Goal: Transaction & Acquisition: Obtain resource

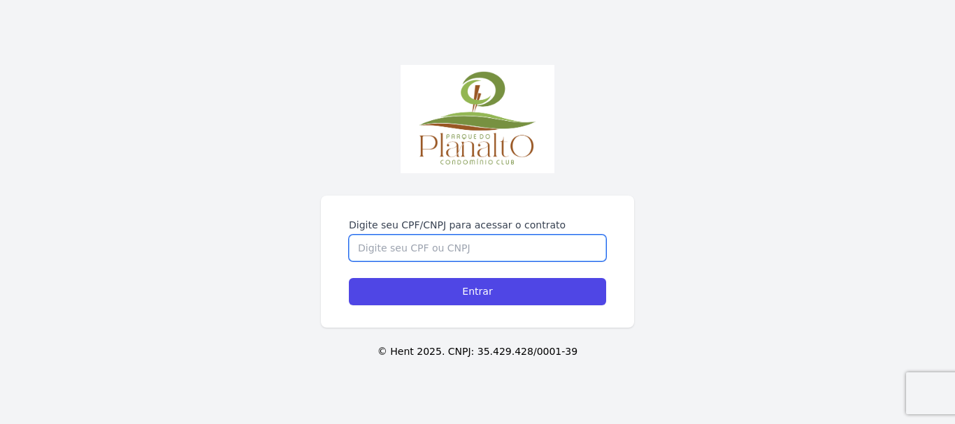
click at [436, 250] on input "Digite seu CPF/CNPJ para acessar o contrato" at bounding box center [477, 248] width 257 height 27
type input "09728262469"
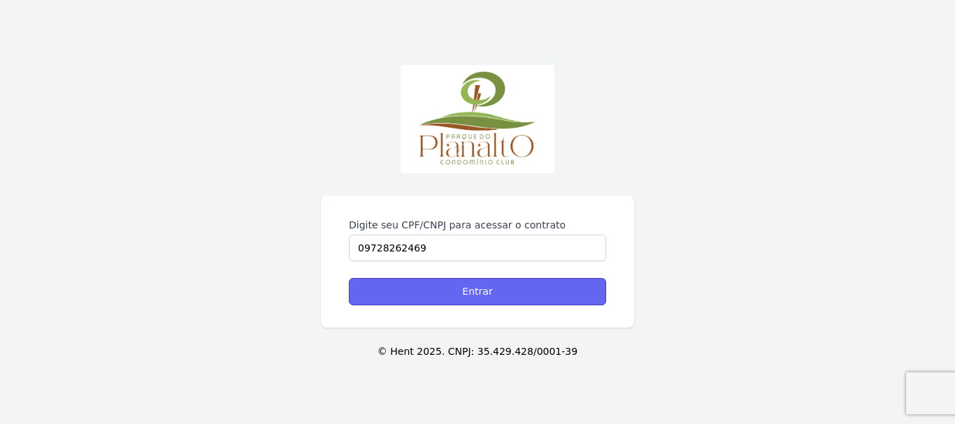
click at [511, 287] on input "Entrar" at bounding box center [477, 291] width 257 height 27
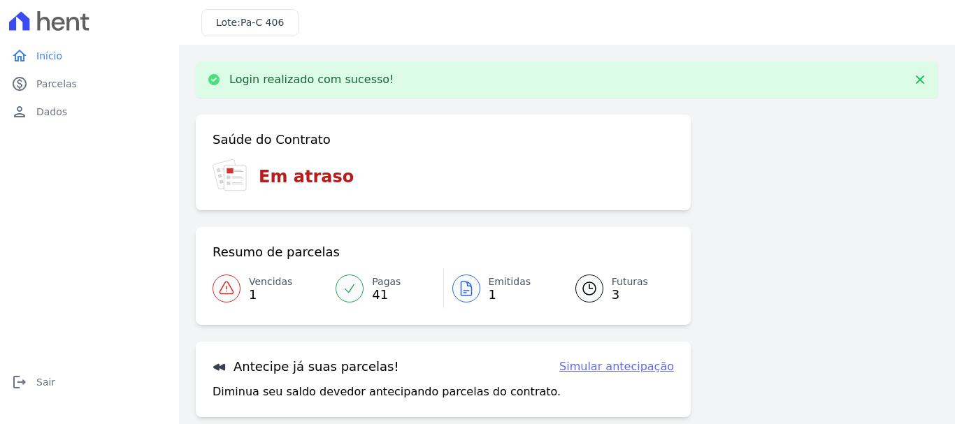
click at [231, 293] on icon at bounding box center [226, 288] width 17 height 17
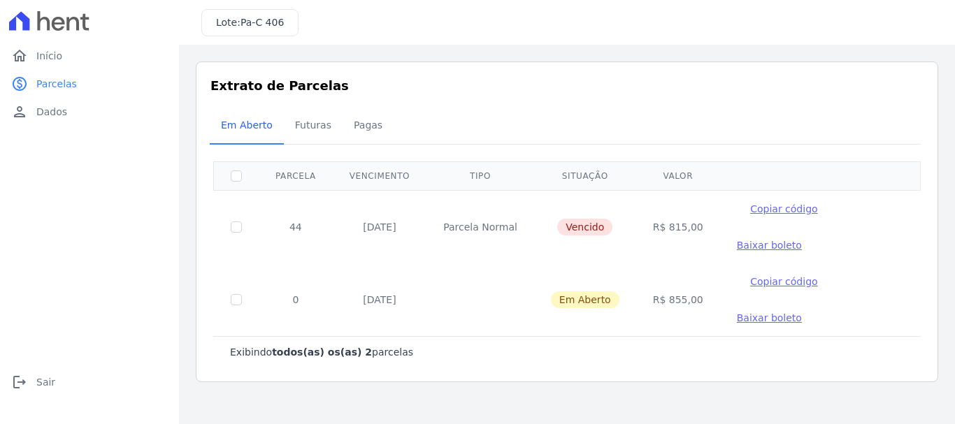
click at [802, 240] on span "Baixar boleto" at bounding box center [769, 245] width 65 height 11
click at [317, 129] on span "Futuras" at bounding box center [313, 125] width 53 height 28
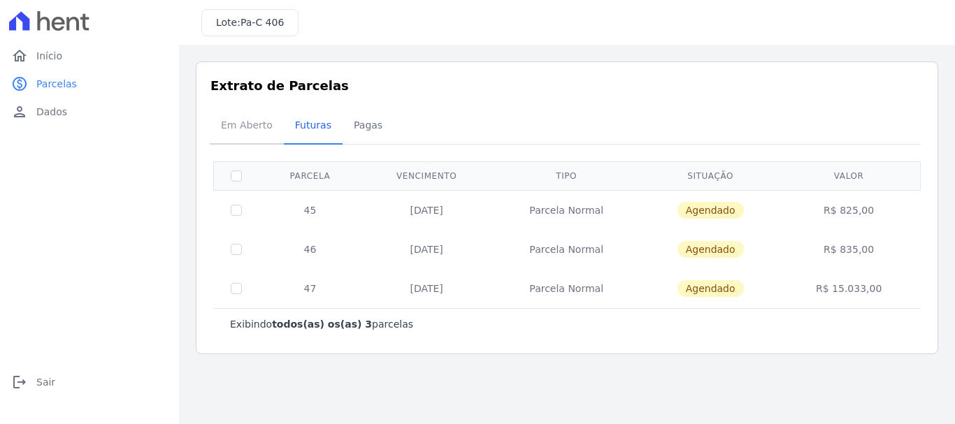
click at [251, 126] on span "Em Aberto" at bounding box center [246, 125] width 69 height 28
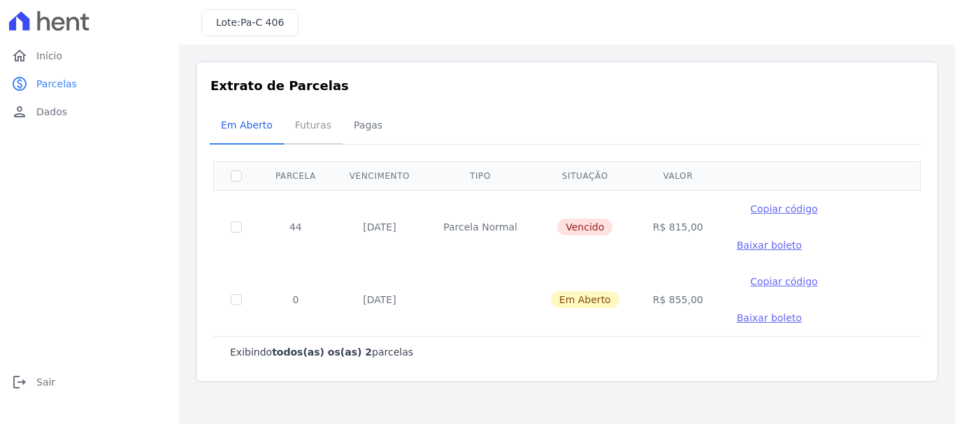
click at [312, 127] on span "Futuras" at bounding box center [313, 125] width 53 height 28
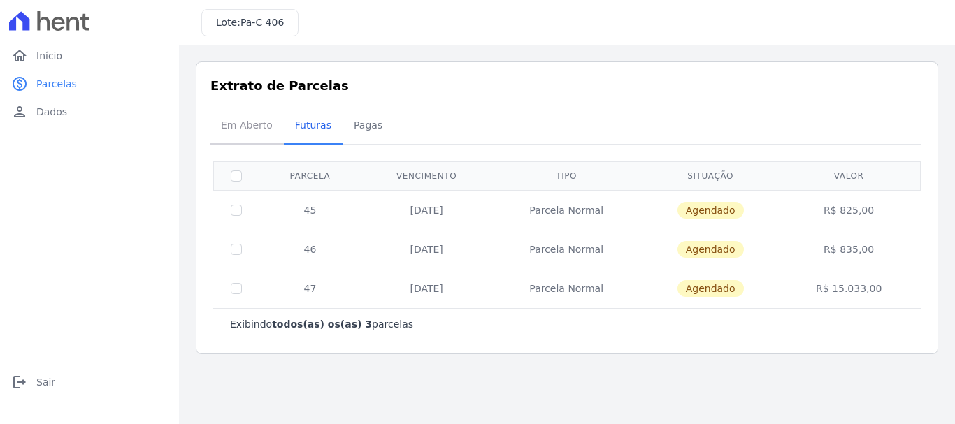
click at [245, 127] on span "Em Aberto" at bounding box center [246, 125] width 69 height 28
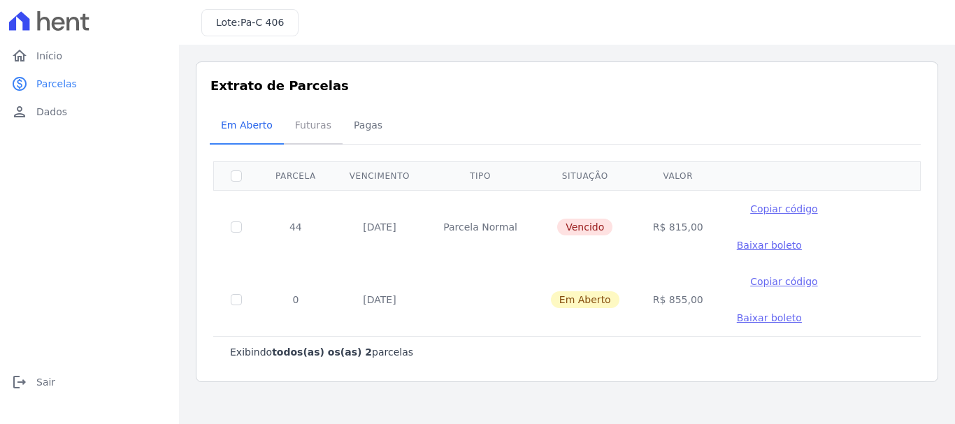
click at [290, 124] on span "Futuras" at bounding box center [313, 125] width 53 height 28
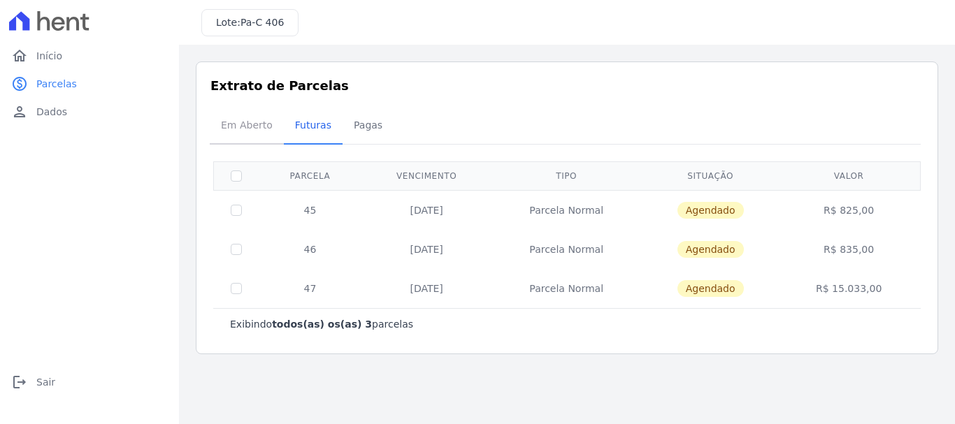
click at [240, 128] on span "Em Aberto" at bounding box center [246, 125] width 69 height 28
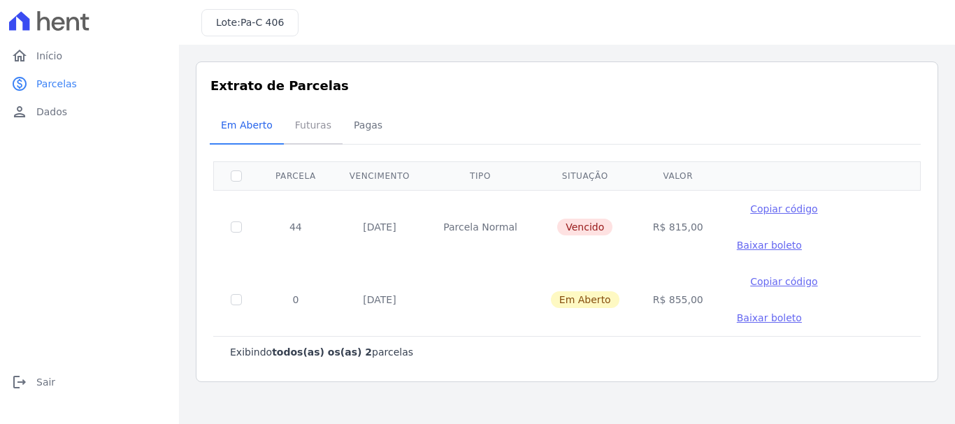
click at [298, 141] on link "Futuras" at bounding box center [313, 126] width 59 height 36
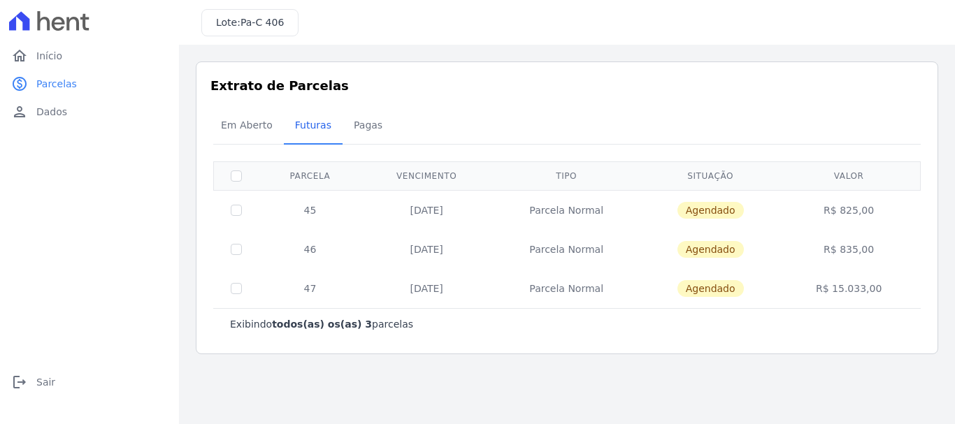
click at [242, 130] on span "Em Aberto" at bounding box center [246, 125] width 69 height 28
